Goal: Information Seeking & Learning: Find contact information

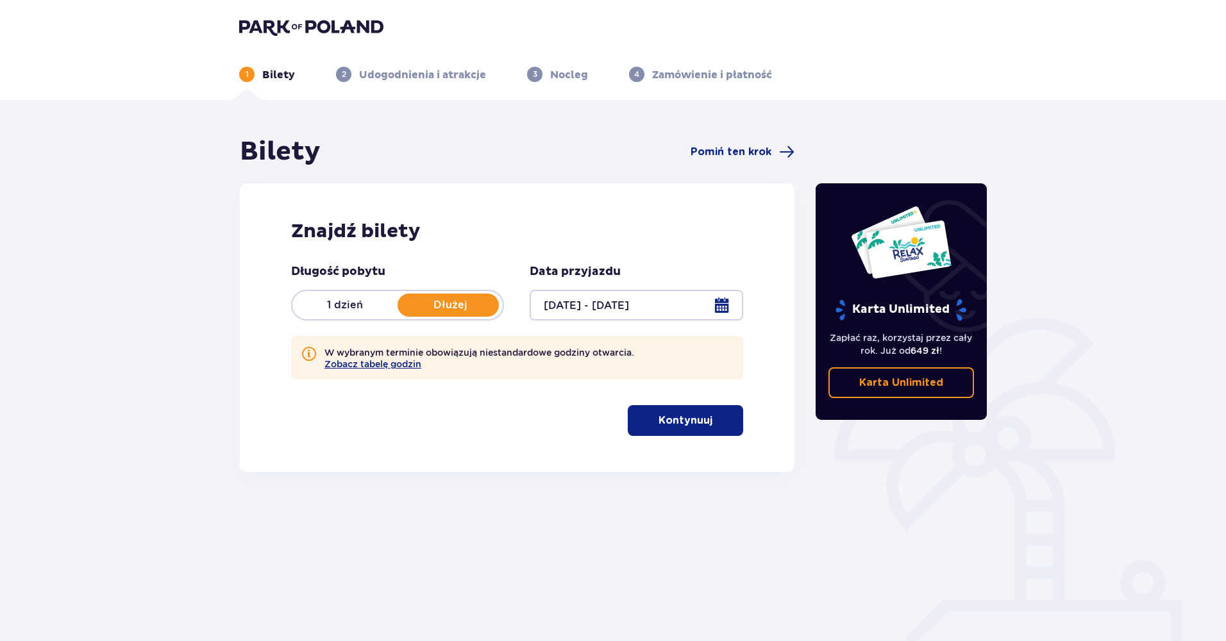
click at [464, 305] on p "Dłużej" at bounding box center [450, 305] width 105 height 14
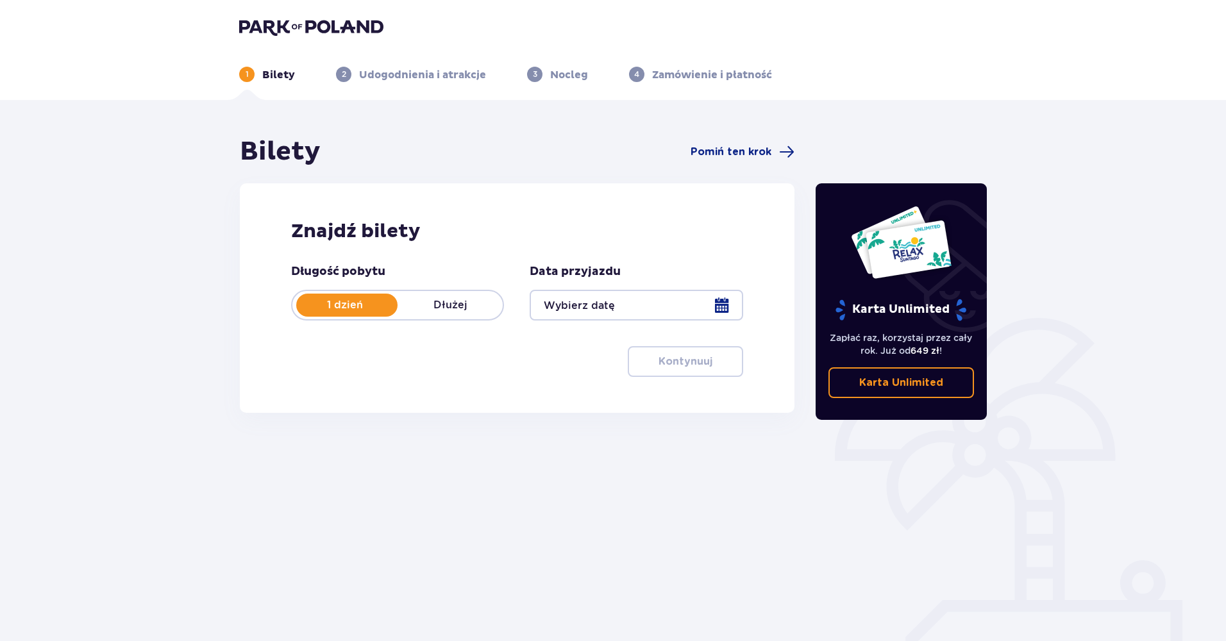
click at [455, 305] on p "Dłużej" at bounding box center [450, 305] width 105 height 14
click at [721, 303] on div at bounding box center [636, 305] width 213 height 31
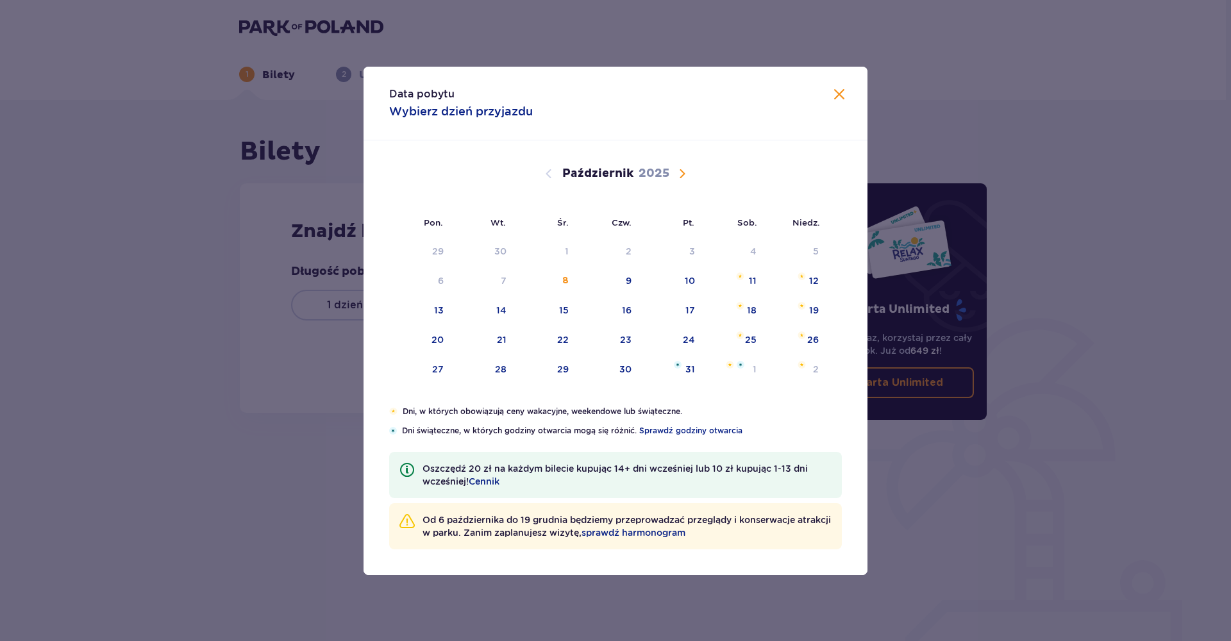
click at [686, 171] on span "Następny miesiąc" at bounding box center [682, 173] width 15 height 15
click at [689, 280] on div "7" at bounding box center [690, 280] width 6 height 13
click at [686, 283] on div "7" at bounding box center [671, 281] width 62 height 28
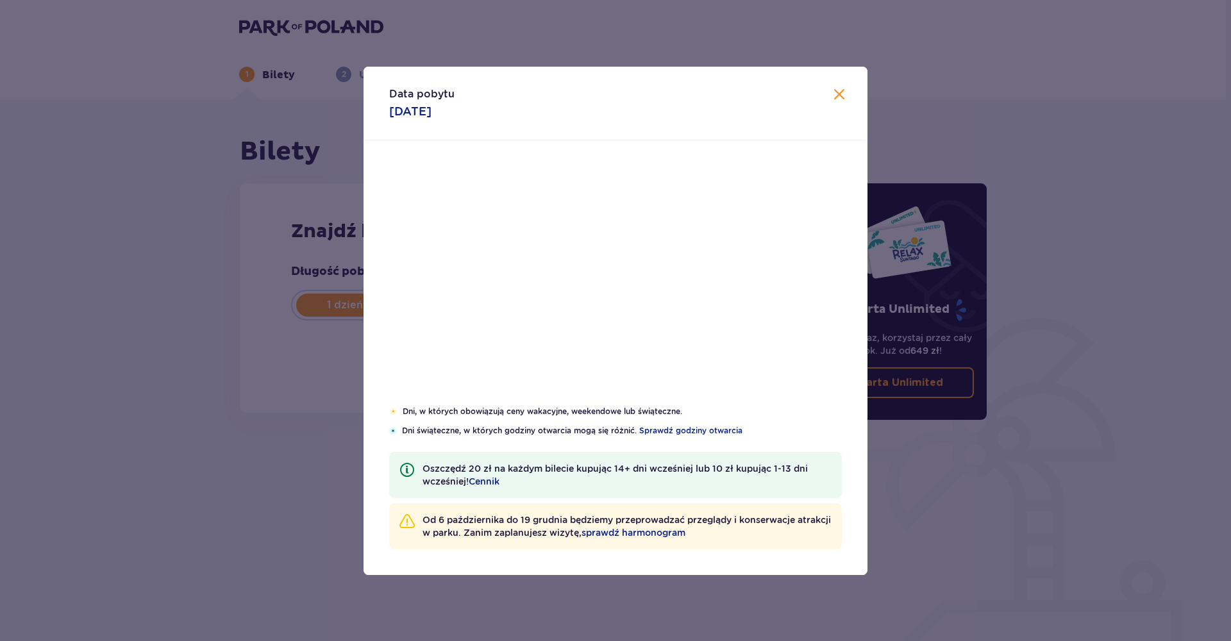
type input "07.11.25"
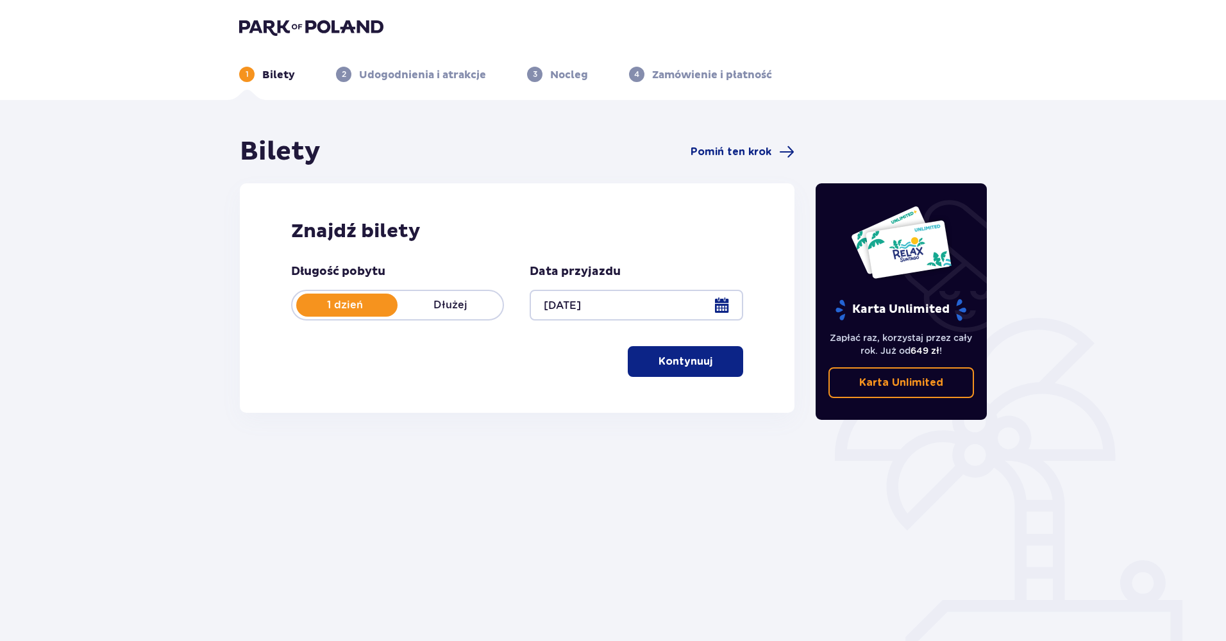
click at [458, 302] on p "Dłużej" at bounding box center [450, 305] width 105 height 14
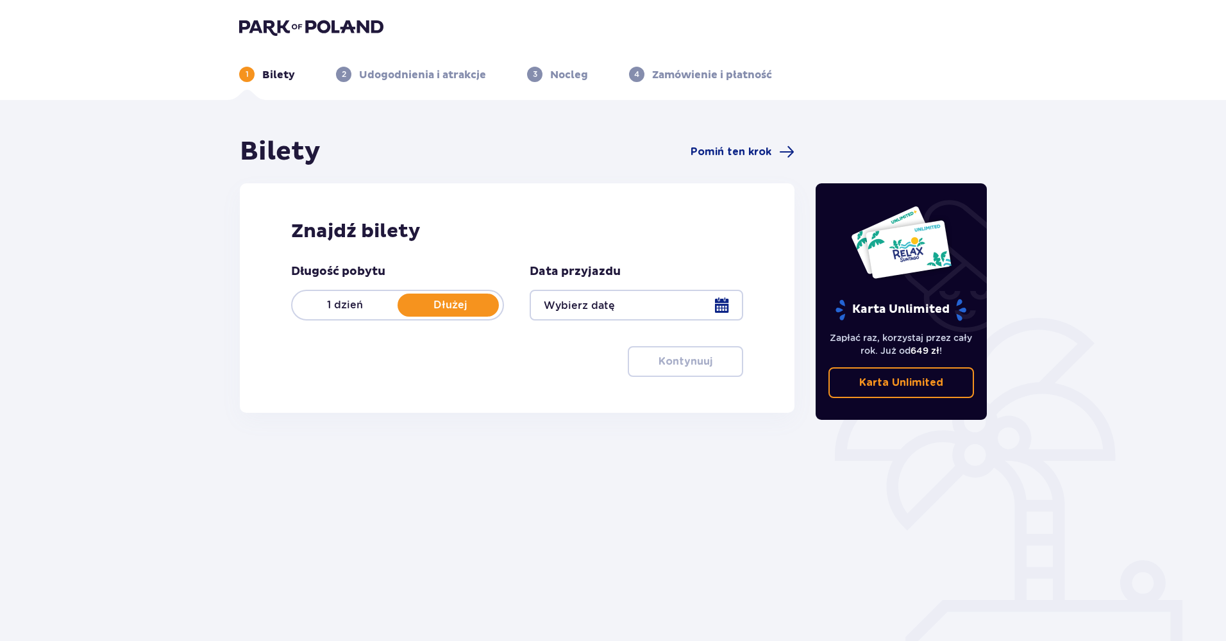
click at [718, 305] on div at bounding box center [636, 305] width 213 height 31
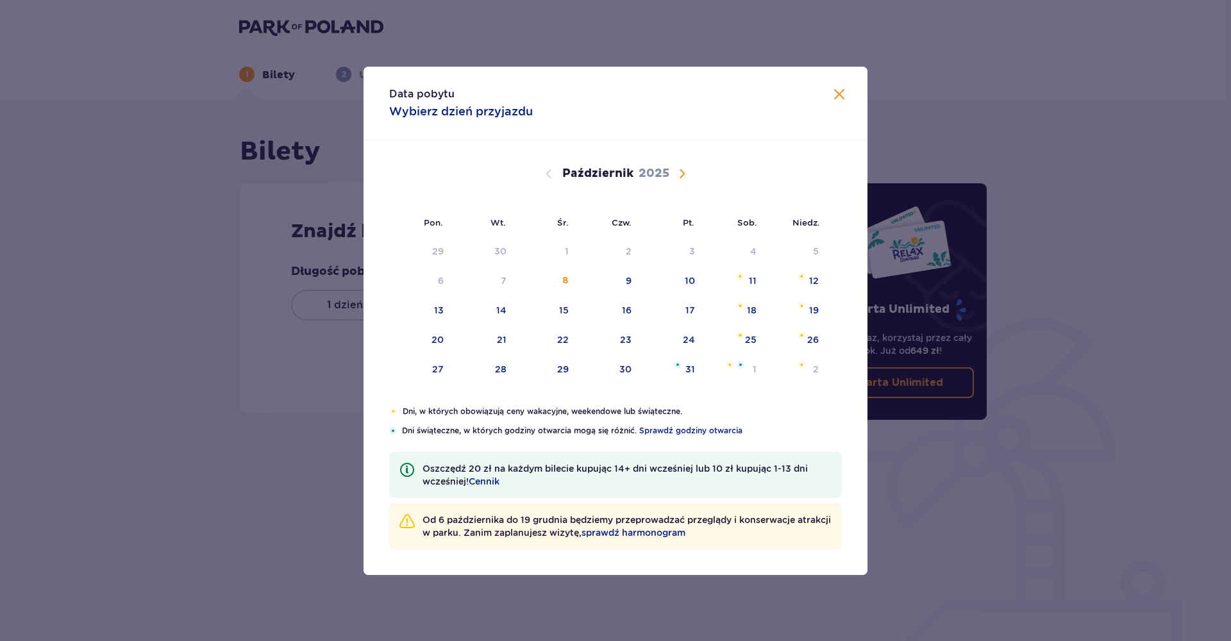
click at [679, 175] on span "Następny miesiąc" at bounding box center [682, 173] width 15 height 15
click at [684, 284] on div "7" at bounding box center [671, 281] width 62 height 28
click at [837, 93] on span "Zamknij" at bounding box center [839, 94] width 15 height 15
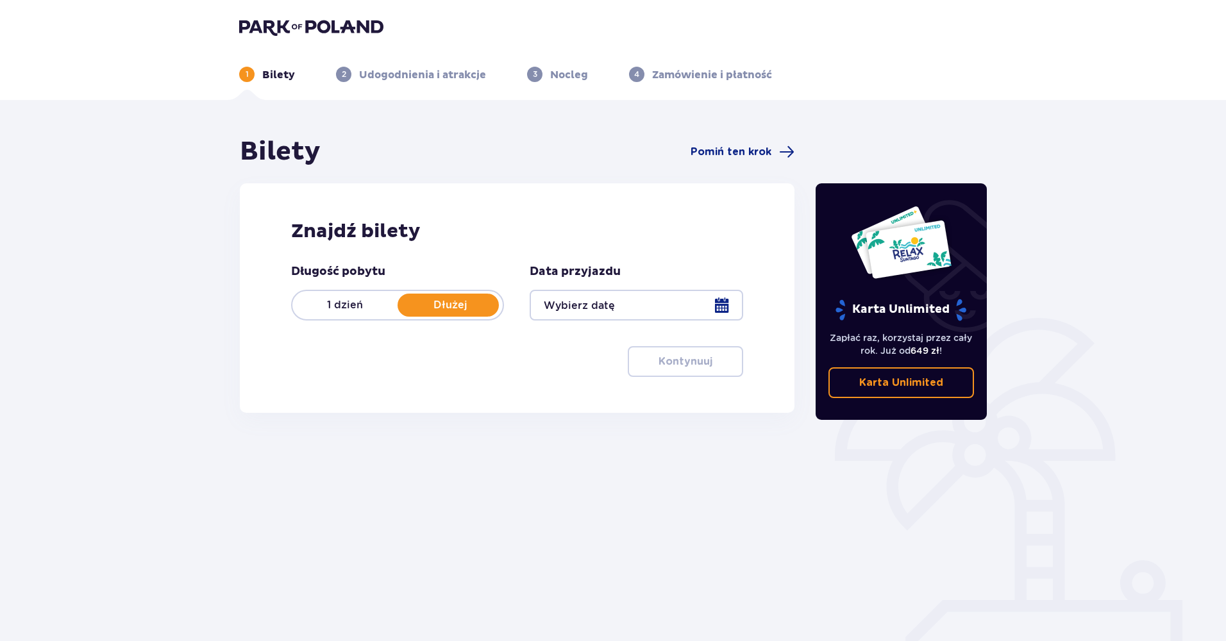
click at [466, 305] on p "Dłużej" at bounding box center [450, 305] width 105 height 14
click at [466, 306] on p "Dłużej" at bounding box center [450, 305] width 105 height 14
click at [562, 76] on p "Nocleg" at bounding box center [569, 75] width 38 height 14
click at [433, 80] on p "Udogodnienia i atrakcje" at bounding box center [422, 75] width 127 height 14
click at [718, 310] on div at bounding box center [636, 305] width 213 height 31
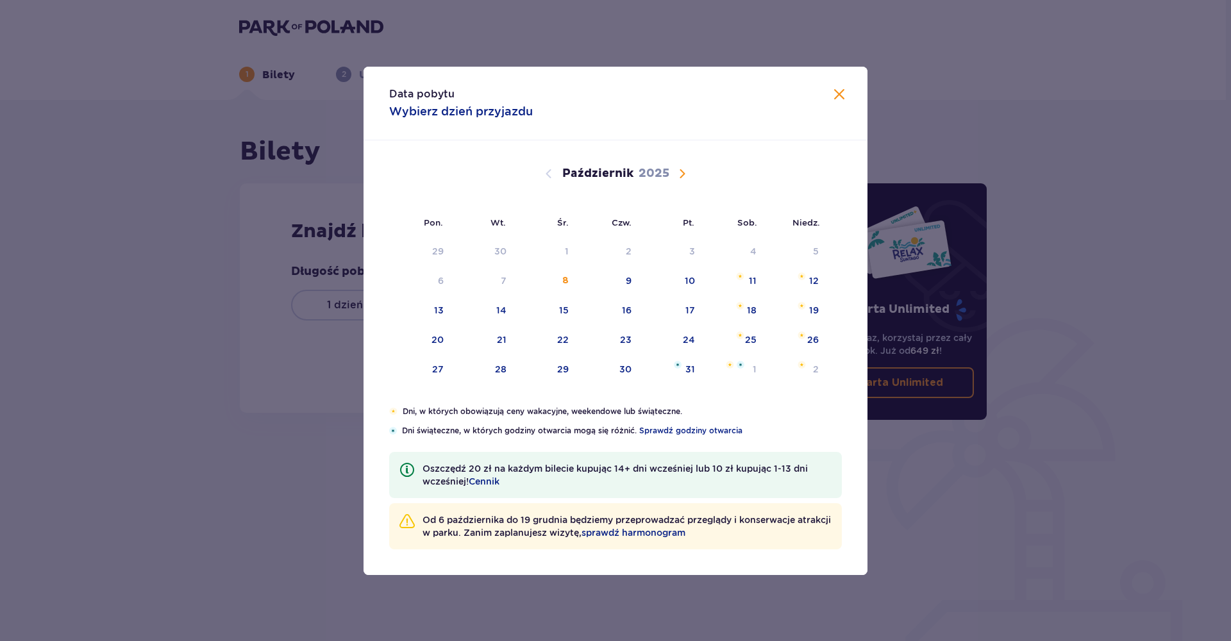
click at [684, 175] on span "Następny miesiąc" at bounding box center [682, 173] width 15 height 15
click at [752, 282] on div "8" at bounding box center [753, 280] width 6 height 13
click at [691, 274] on div "7" at bounding box center [690, 280] width 6 height 13
click at [501, 307] on div "11" at bounding box center [502, 310] width 8 height 13
click at [501, 313] on div "11" at bounding box center [502, 310] width 8 height 13
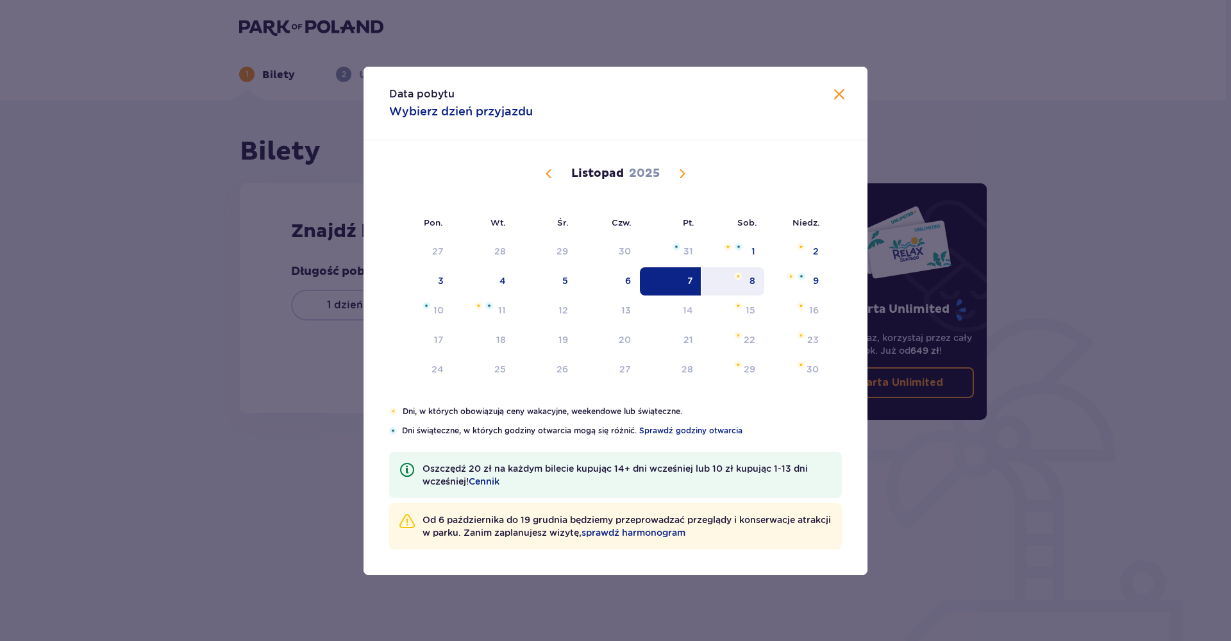
click at [750, 280] on div "8" at bounding box center [753, 280] width 6 height 13
type input "07.11.25 - 08.11.25"
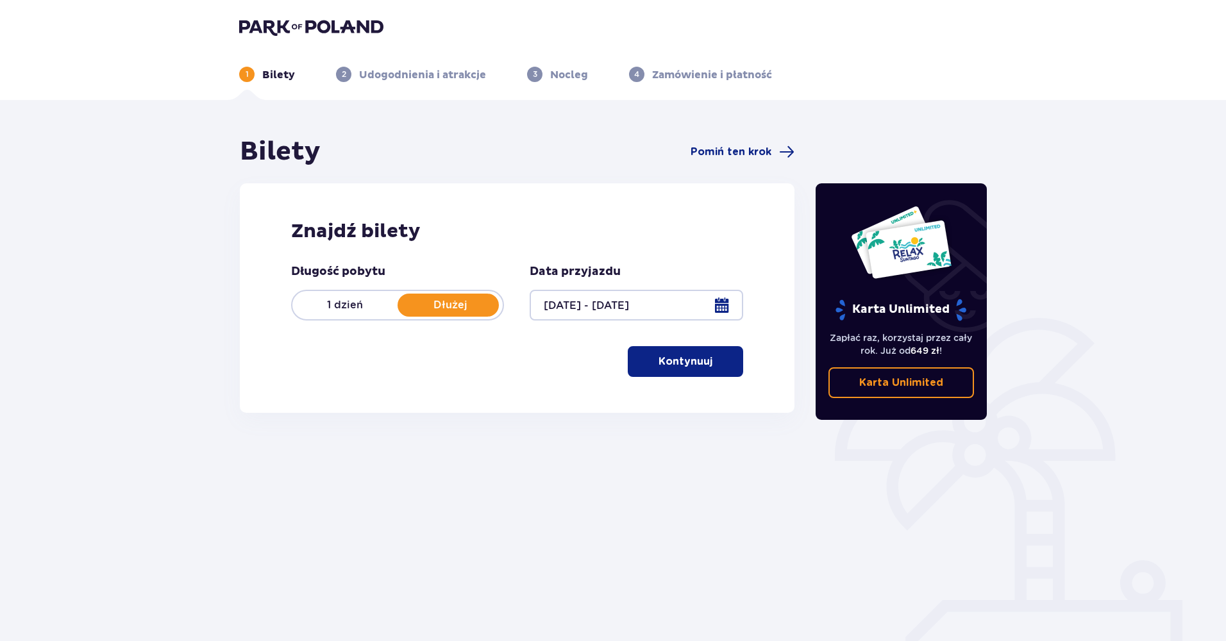
click at [719, 305] on div at bounding box center [636, 305] width 213 height 31
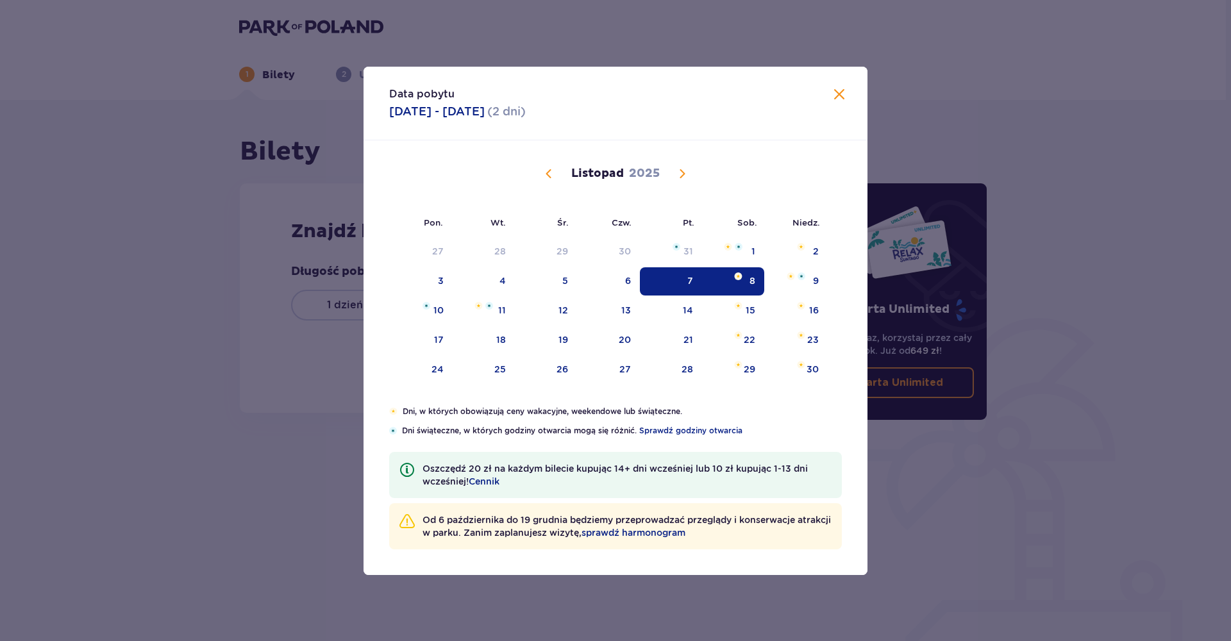
click at [842, 96] on span "Zamknij" at bounding box center [839, 94] width 15 height 15
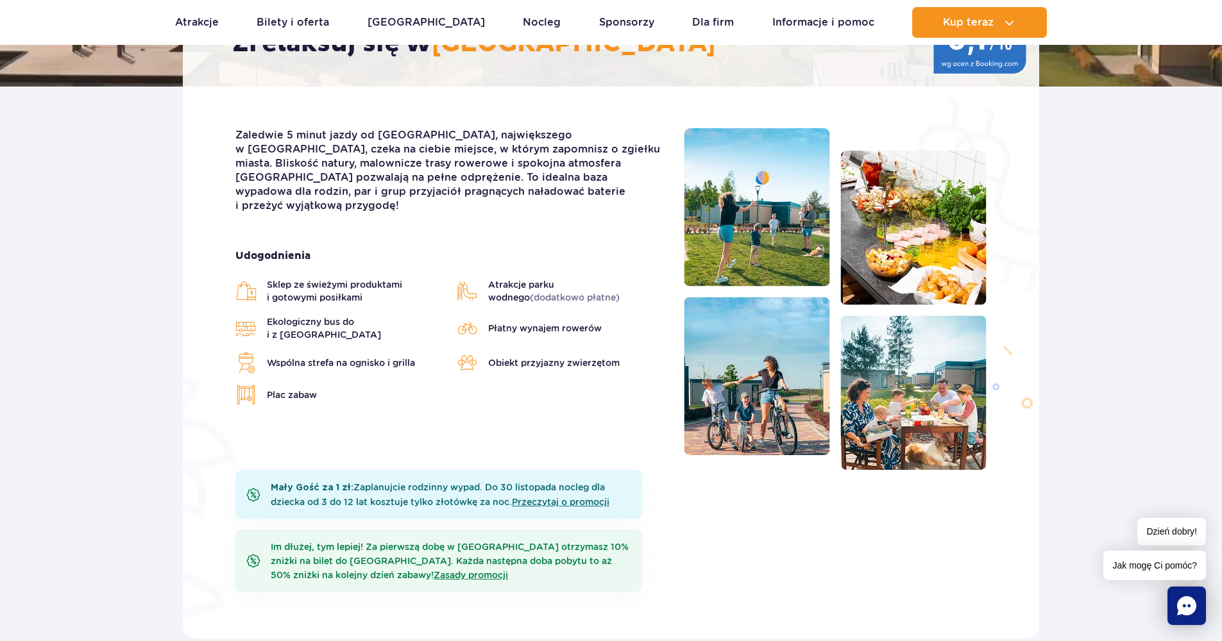
scroll to position [358, 0]
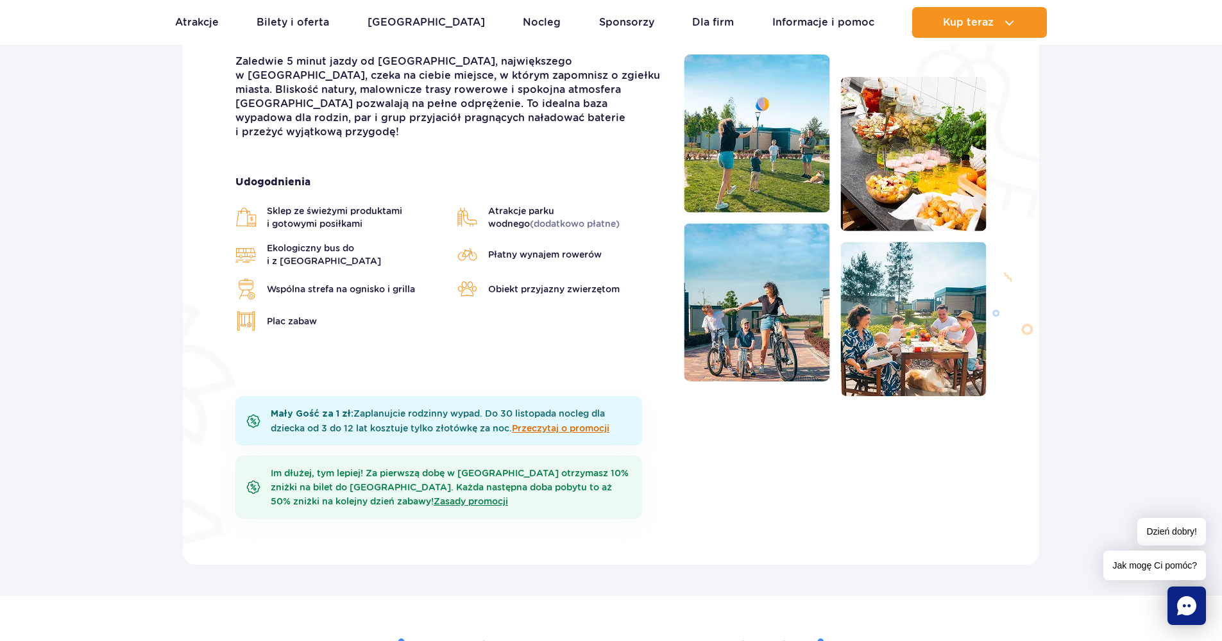
click at [536, 430] on link "Przeczytaj o promocji" at bounding box center [560, 428] width 97 height 10
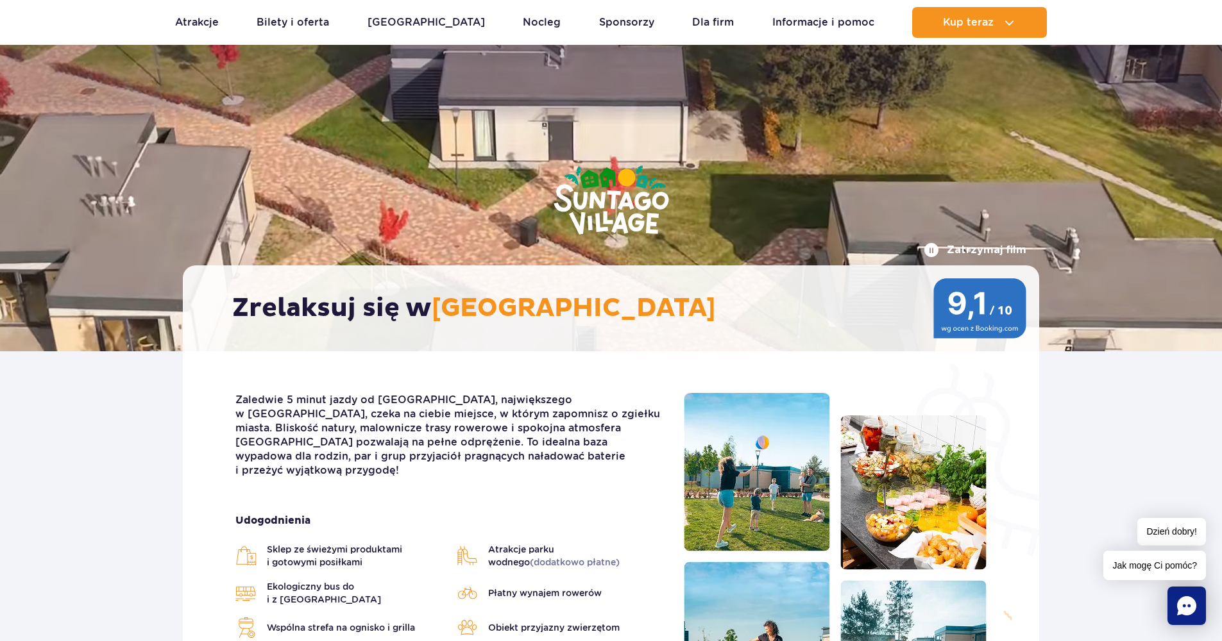
scroll to position [194, 0]
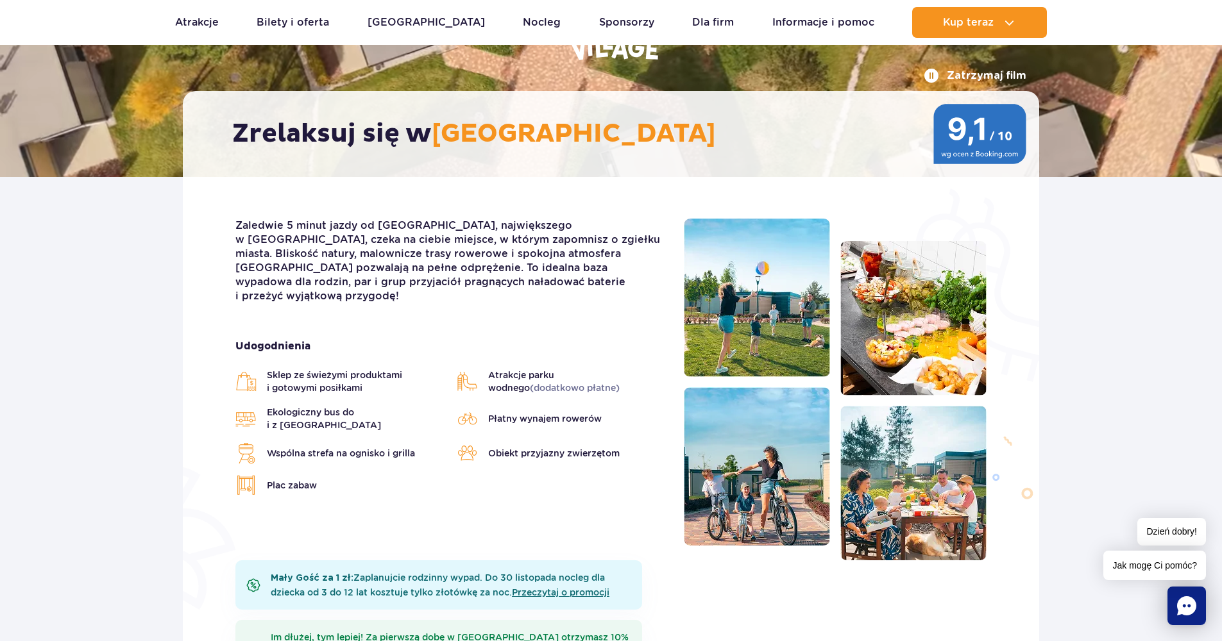
click at [1136, 566] on span "Jak mogę Ci pomóc?" at bounding box center [1154, 565] width 103 height 29
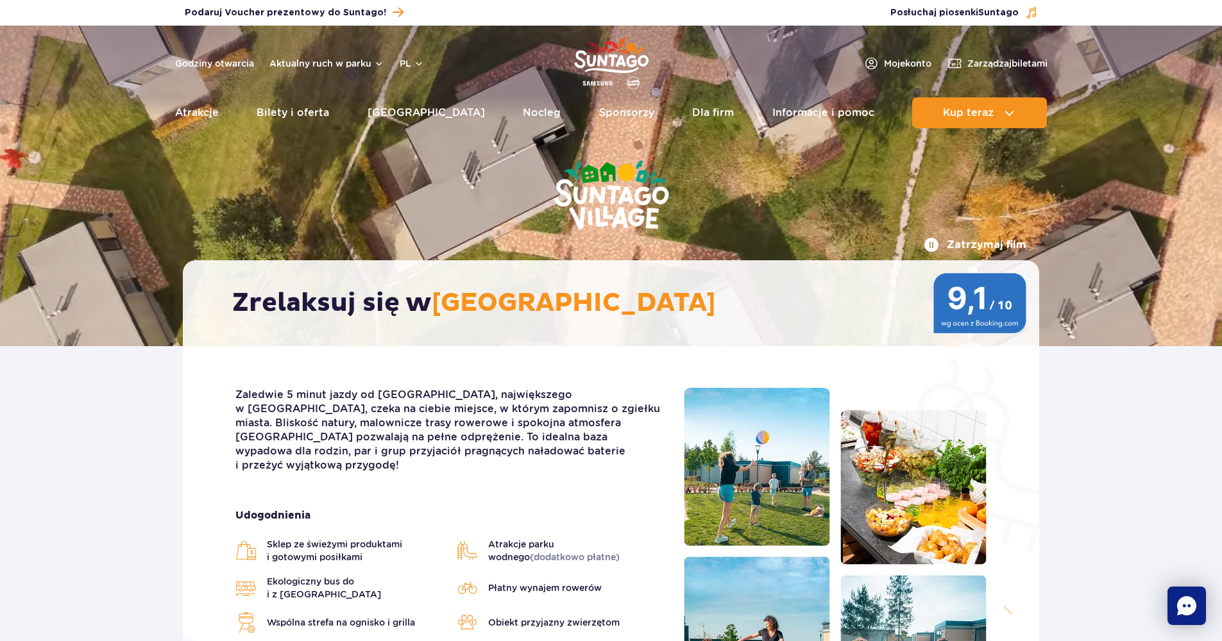
scroll to position [0, 0]
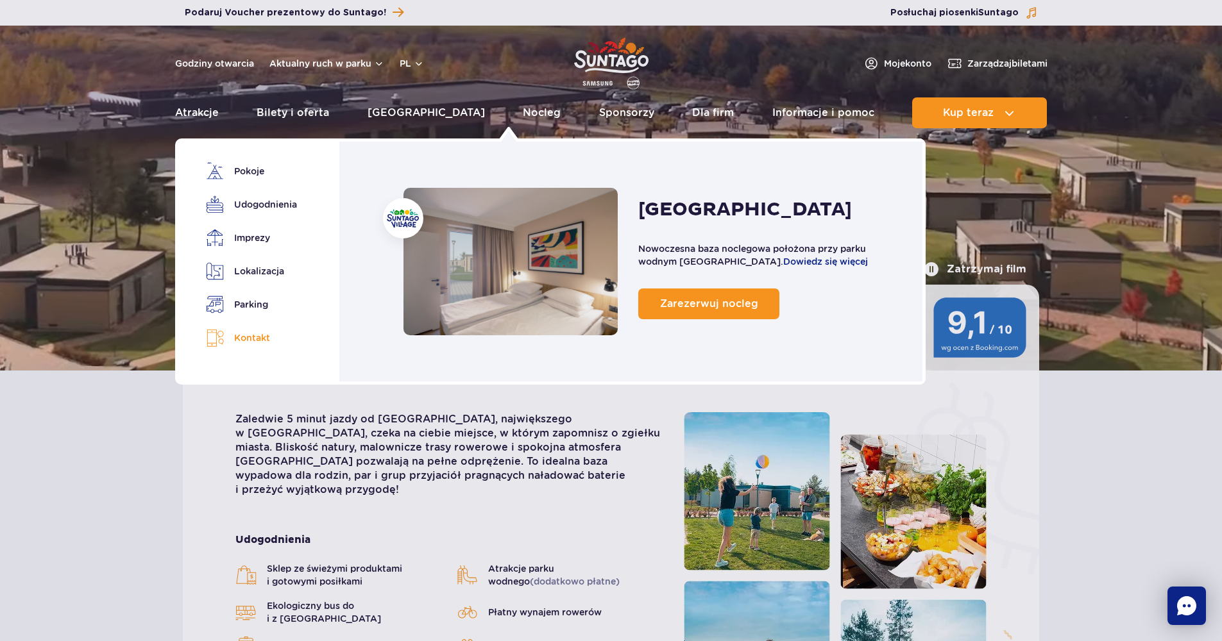
click at [257, 339] on link "Kontakt" at bounding box center [249, 338] width 87 height 19
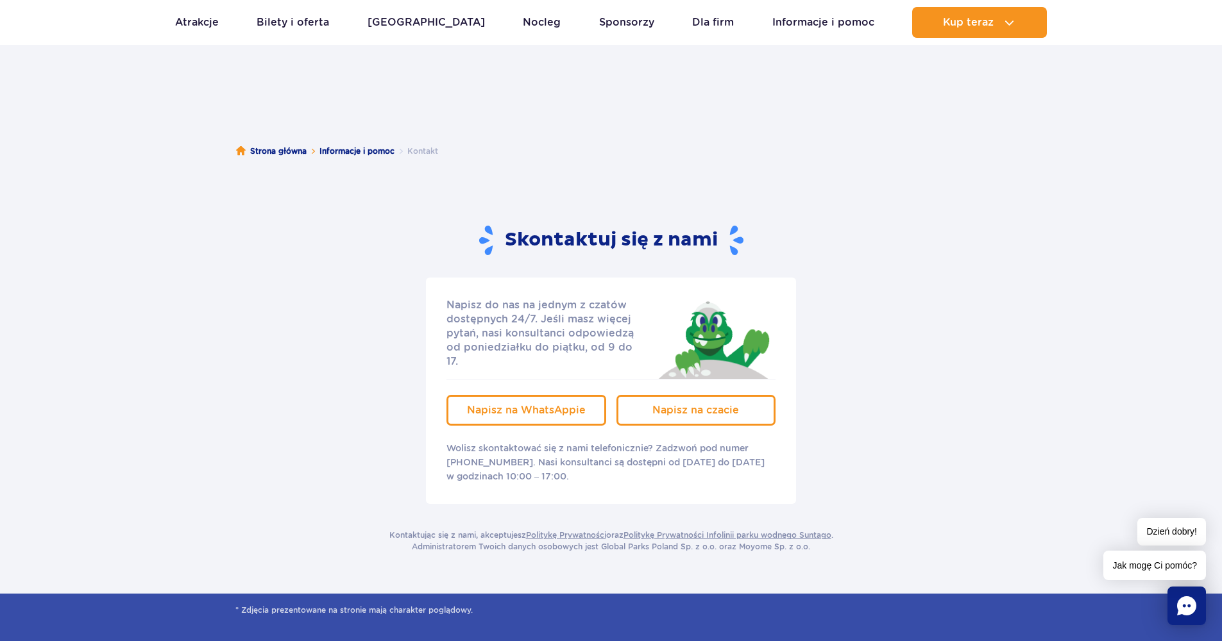
scroll to position [27, 0]
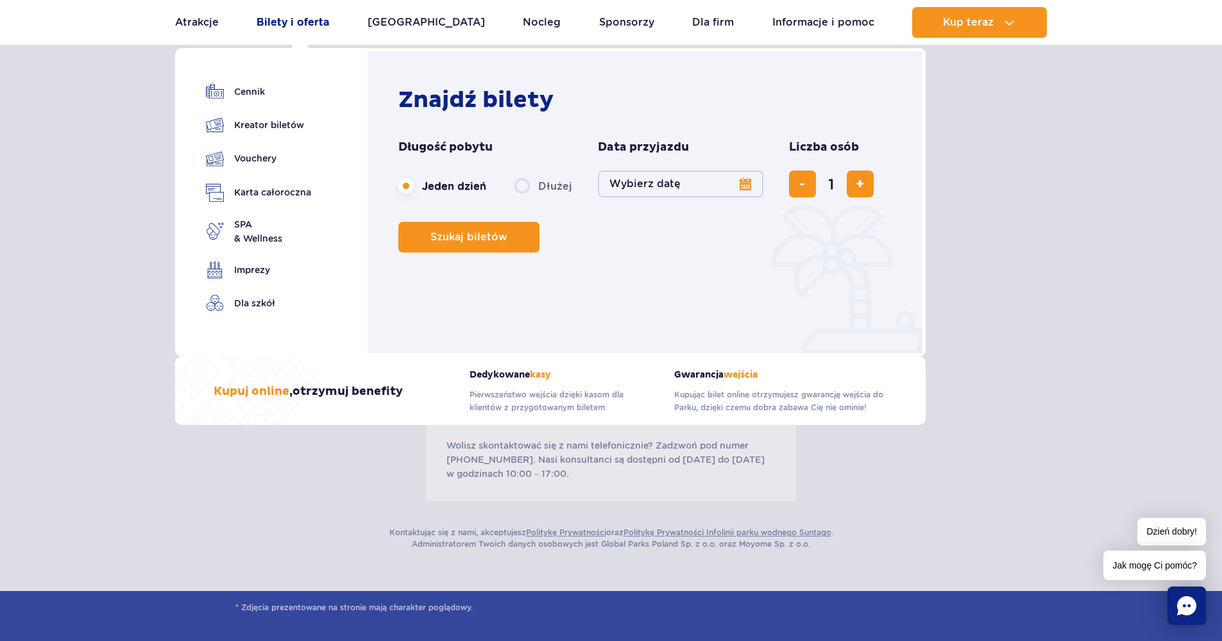
click at [276, 21] on link "Bilety i oferta" at bounding box center [293, 22] width 72 height 31
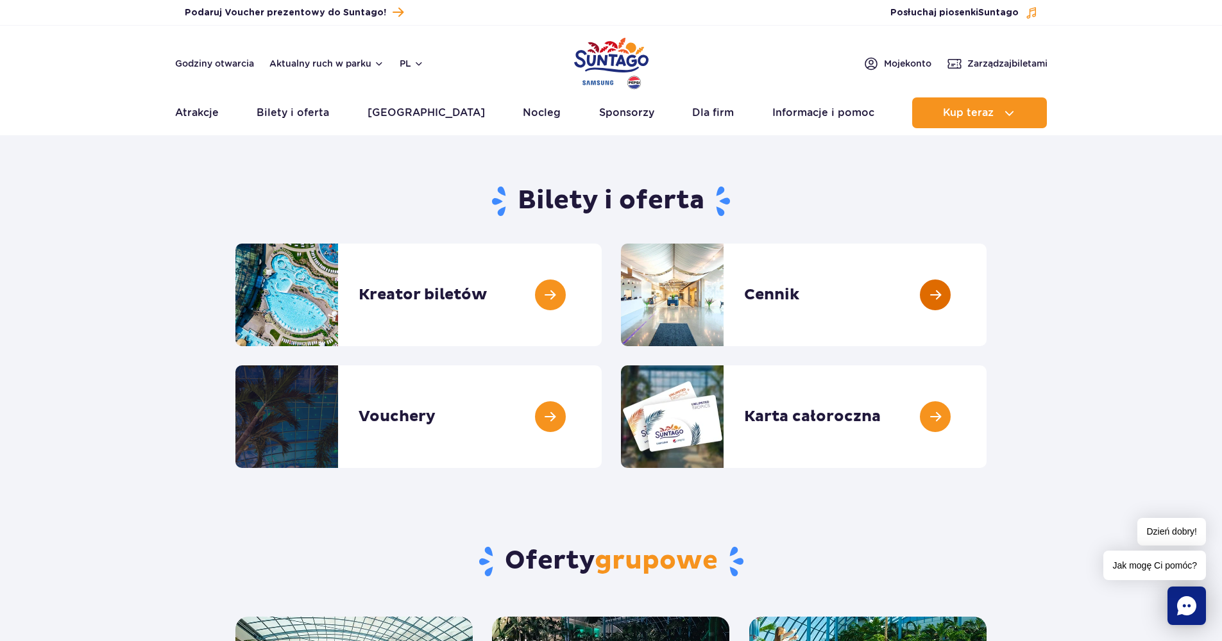
click at [986, 302] on link at bounding box center [986, 295] width 0 height 103
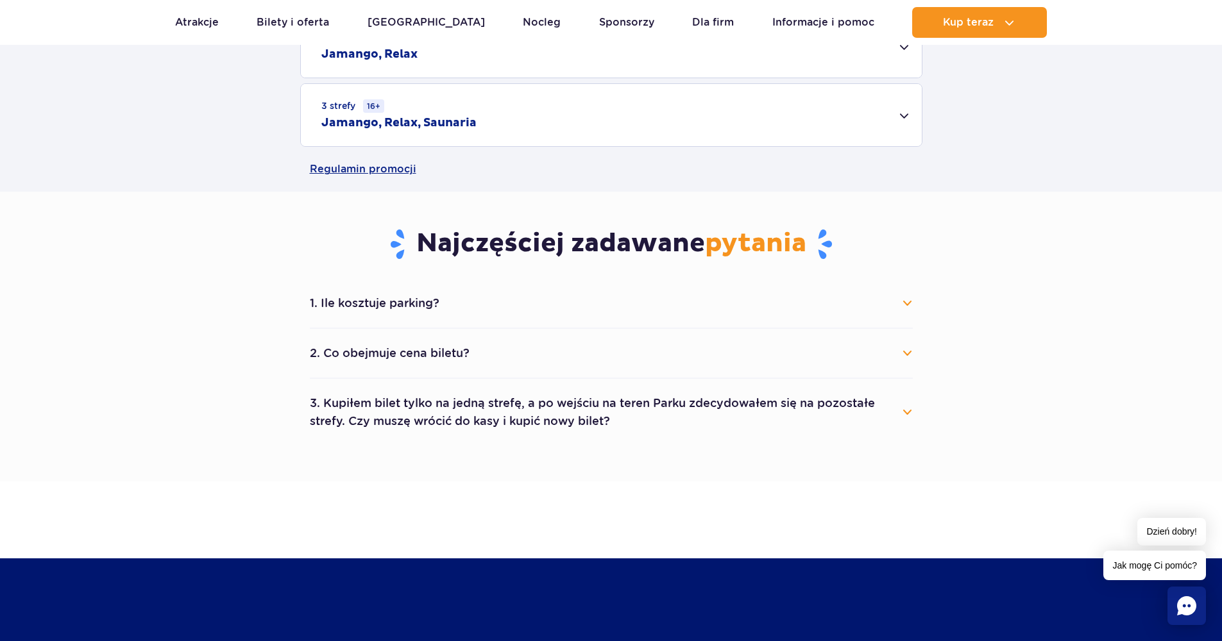
scroll to position [607, 0]
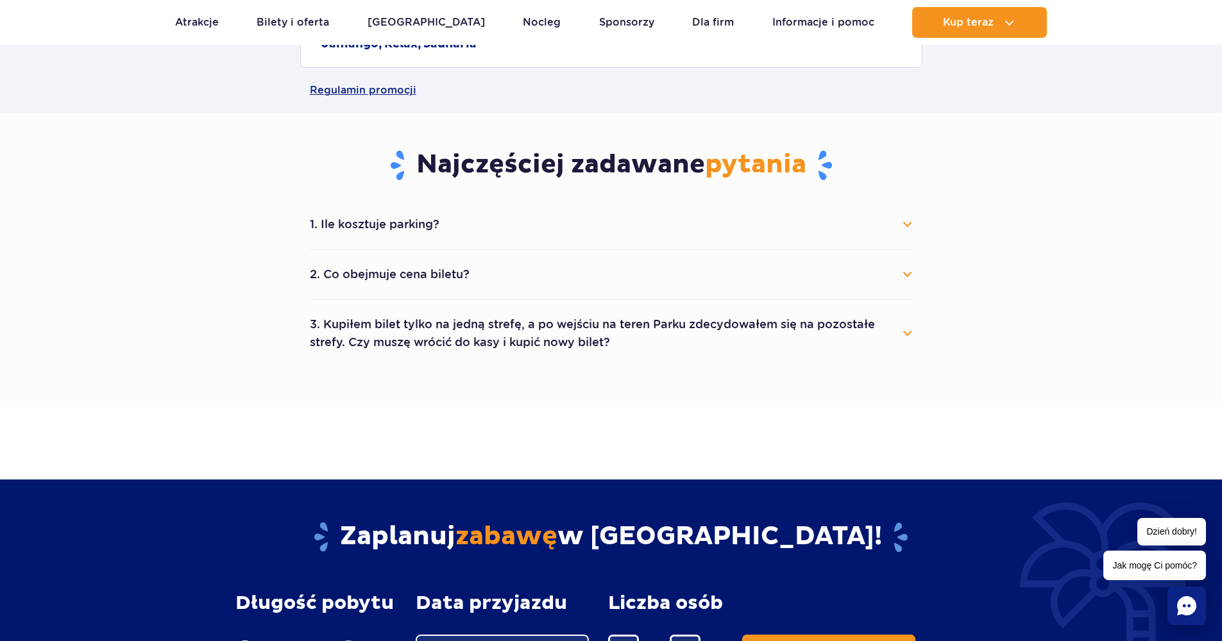
click at [408, 271] on button "2. Co obejmuje cena biletu?" at bounding box center [611, 274] width 603 height 28
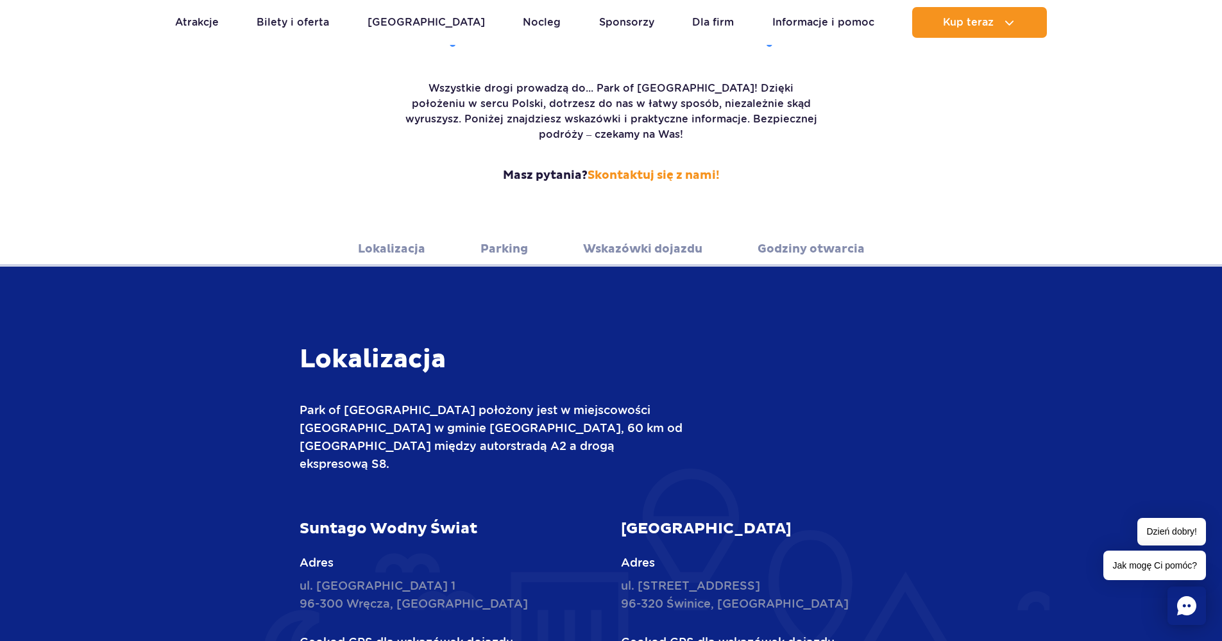
scroll to position [224, 0]
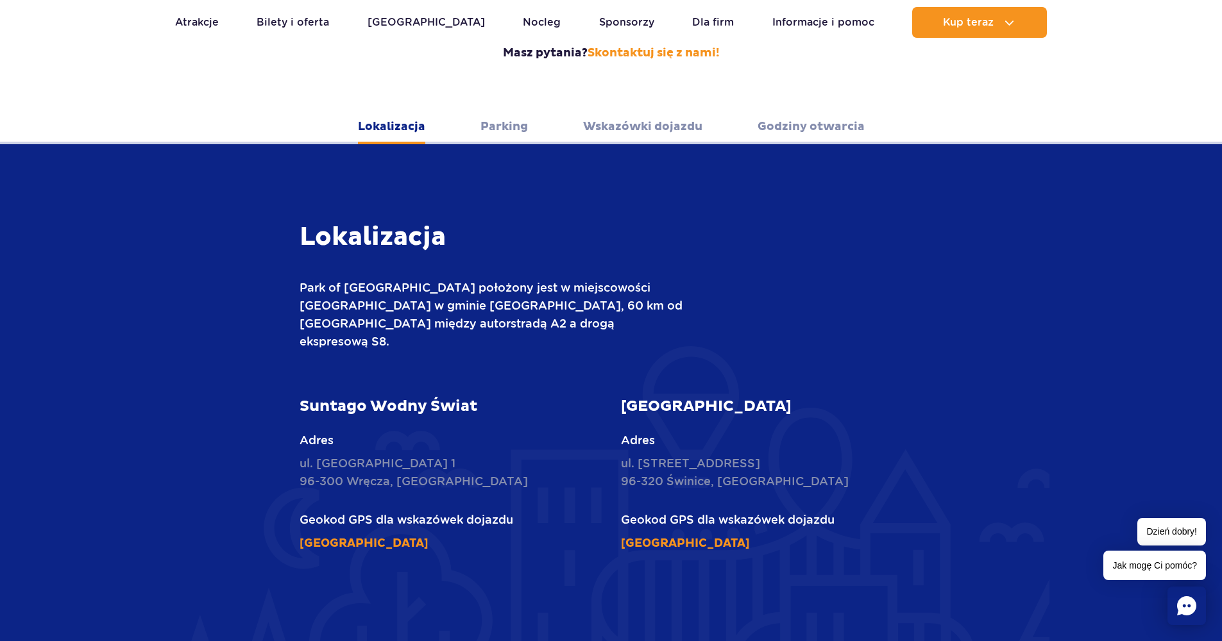
scroll to position [357, 0]
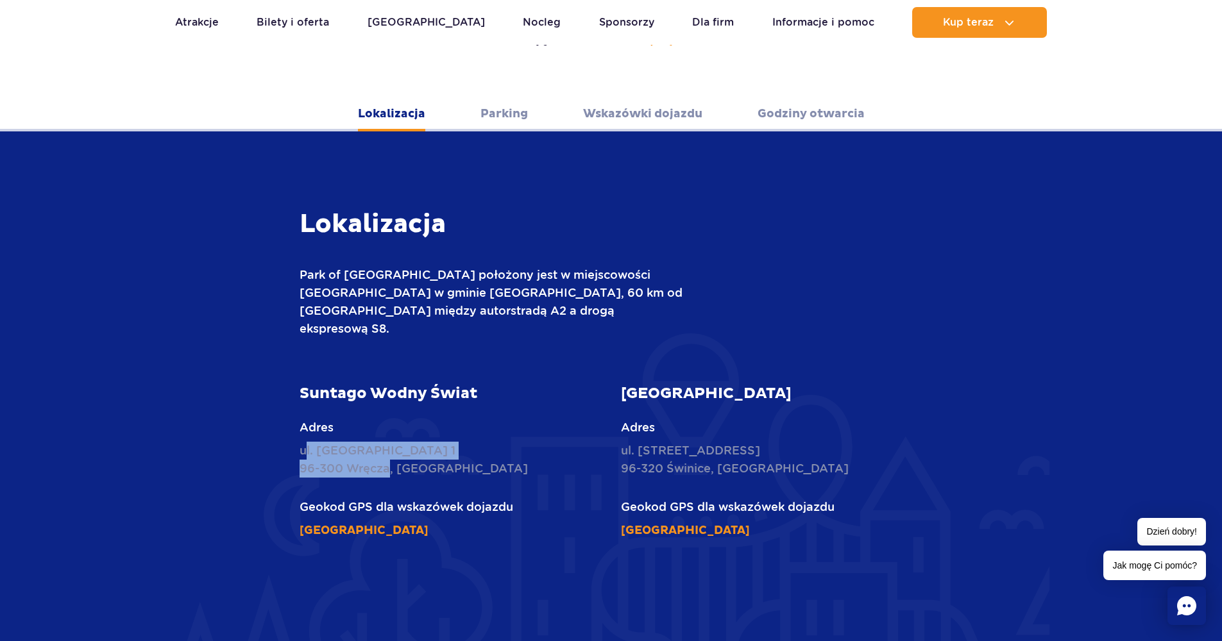
drag, startPoint x: 303, startPoint y: 418, endPoint x: 387, endPoint y: 436, distance: 85.9
click at [387, 442] on p "ul. [STREET_ADDRESS]" at bounding box center [450, 460] width 302 height 36
click at [819, 419] on p "Adres" at bounding box center [772, 428] width 302 height 18
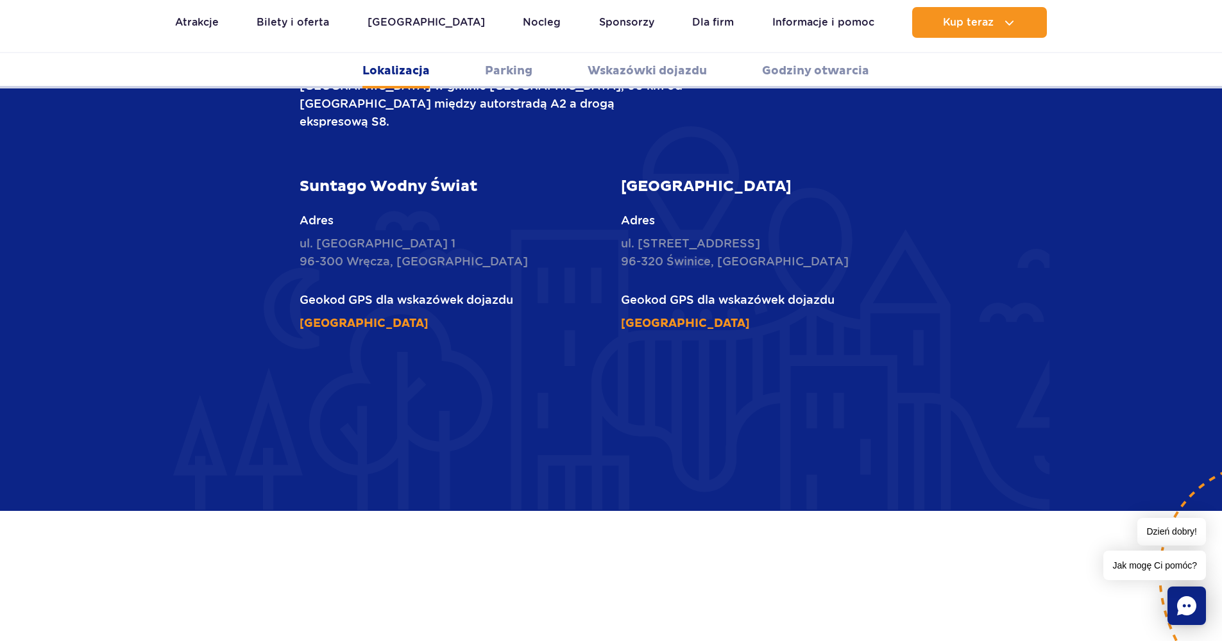
scroll to position [561, 0]
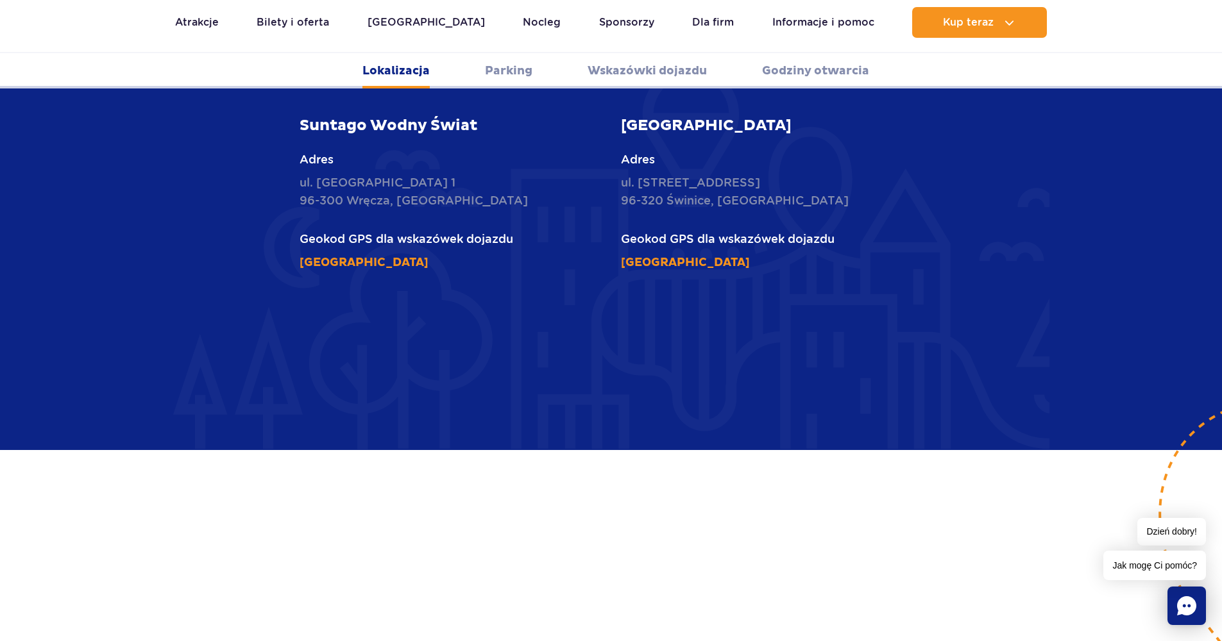
scroll to position [627, 0]
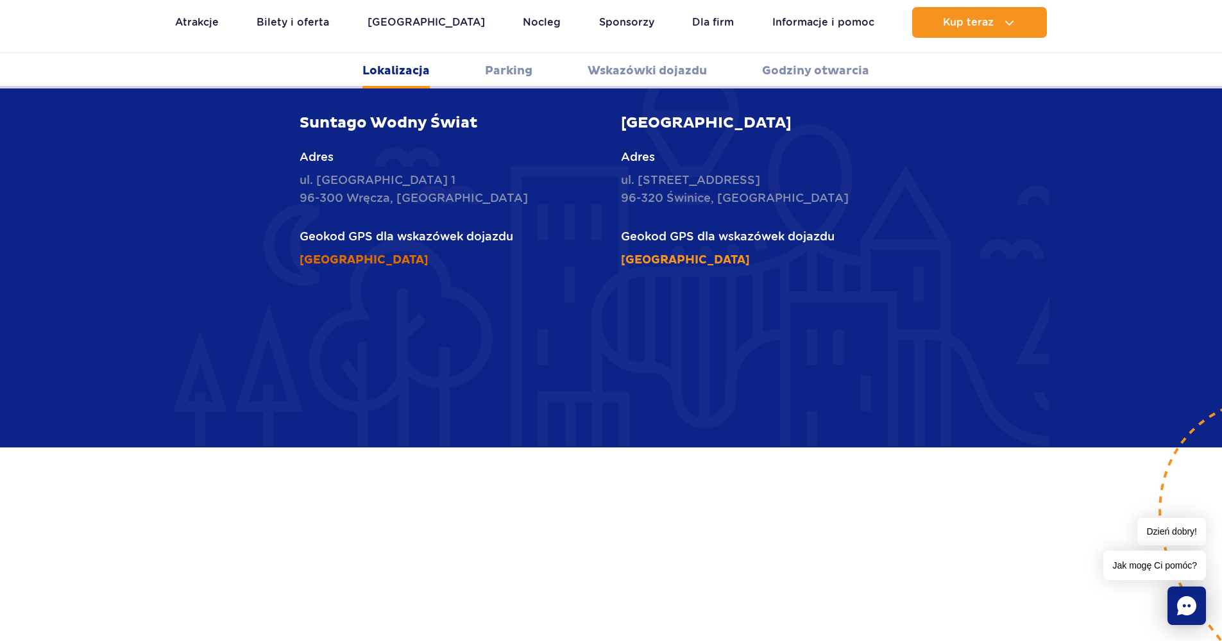
click at [371, 253] on link "[GEOGRAPHIC_DATA]" at bounding box center [363, 260] width 129 height 15
